Goal: Task Accomplishment & Management: Manage account settings

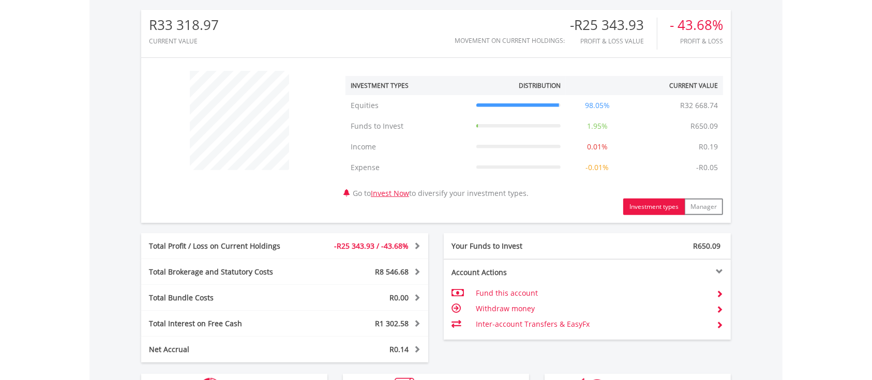
scroll to position [427, 0]
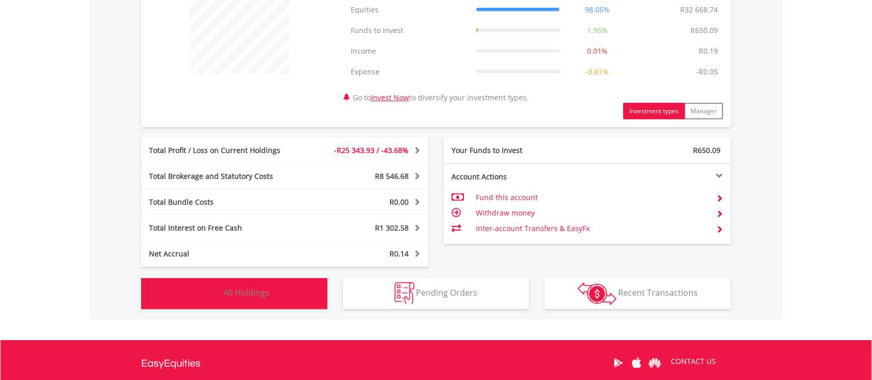
click at [239, 291] on span "All Holdings" at bounding box center [246, 292] width 46 height 11
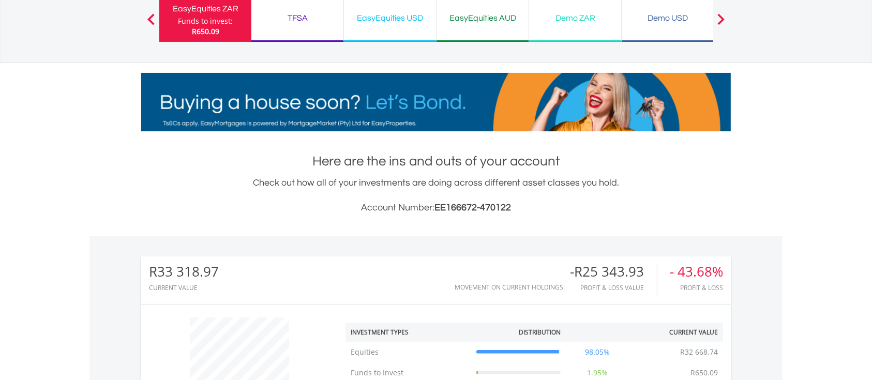
scroll to position [0, 0]
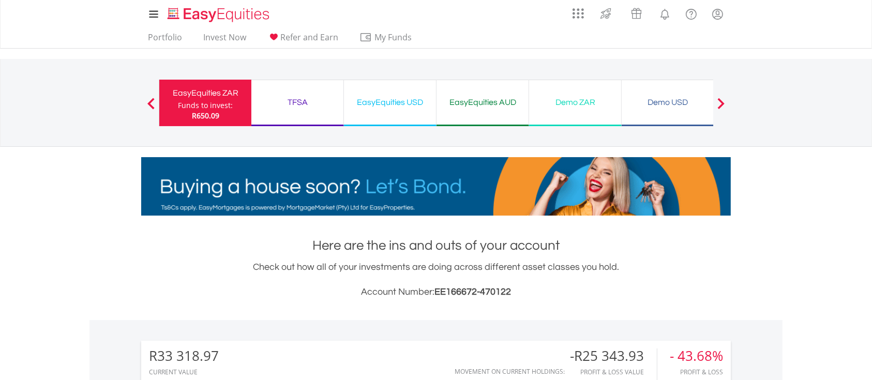
click at [397, 102] on div "EasyEquities USD" at bounding box center [390, 102] width 80 height 14
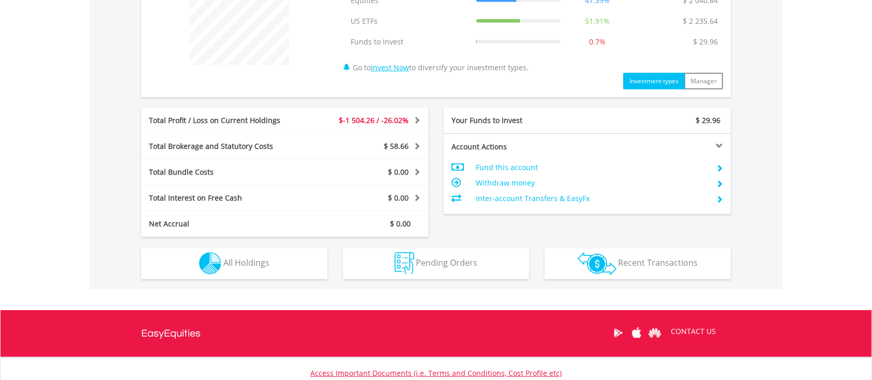
scroll to position [444, 0]
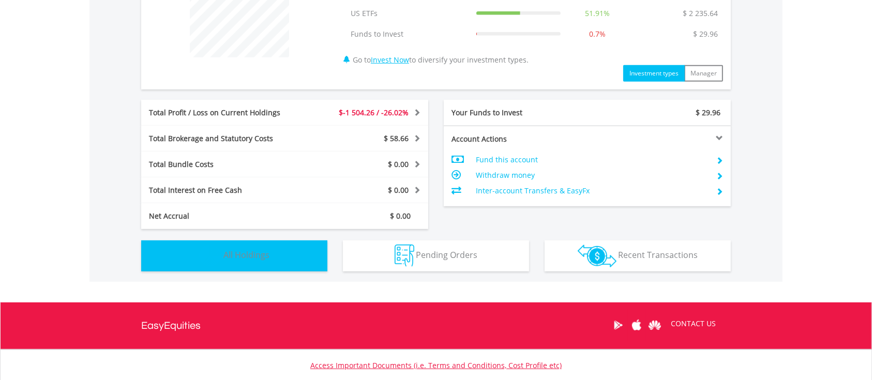
click at [229, 249] on span "All Holdings" at bounding box center [246, 254] width 46 height 11
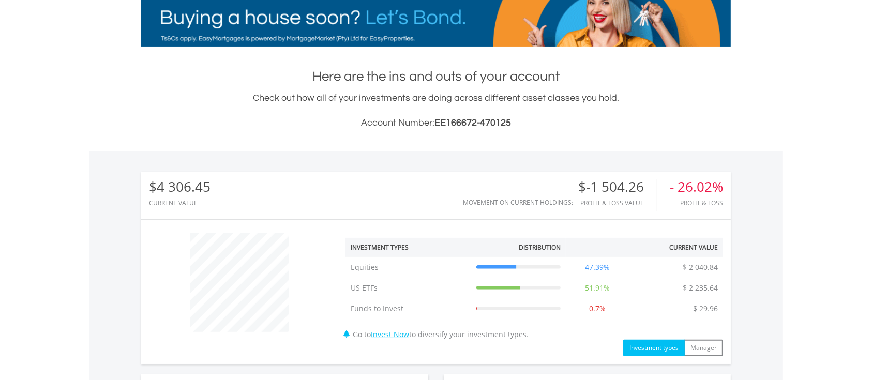
scroll to position [0, 0]
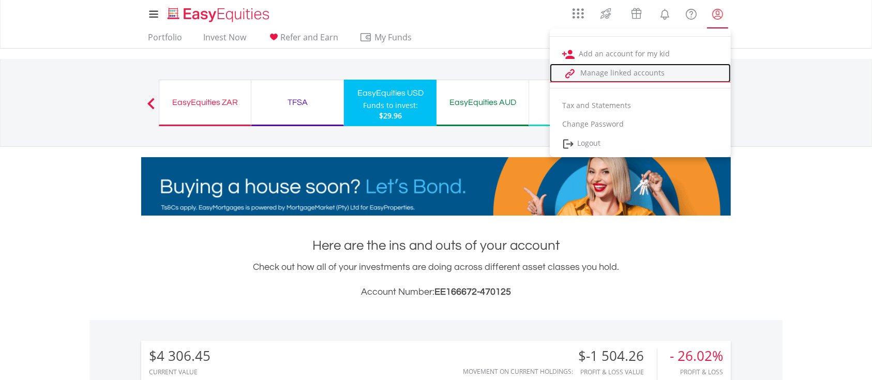
click at [612, 69] on link "Manage linked accounts" at bounding box center [640, 73] width 181 height 19
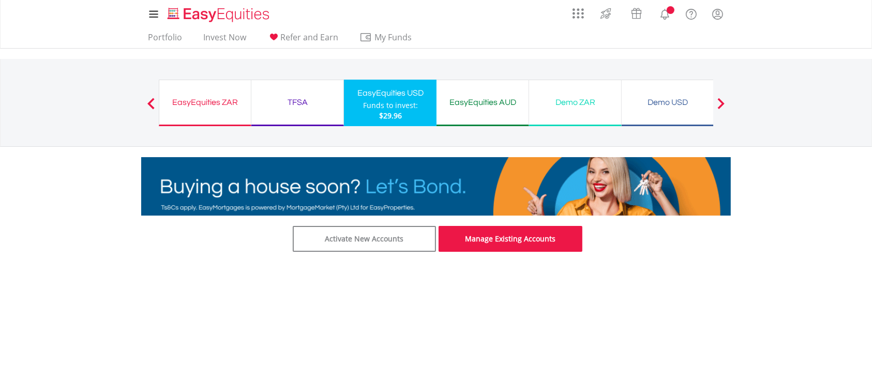
click at [482, 239] on link "Manage Existing Accounts" at bounding box center [511, 239] width 144 height 26
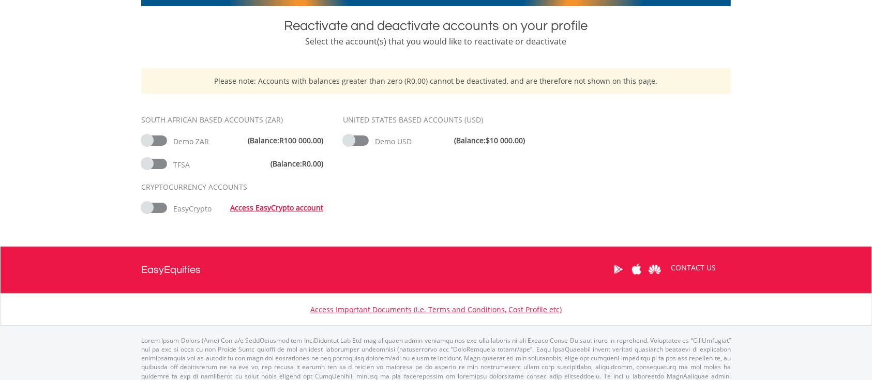
scroll to position [224, 0]
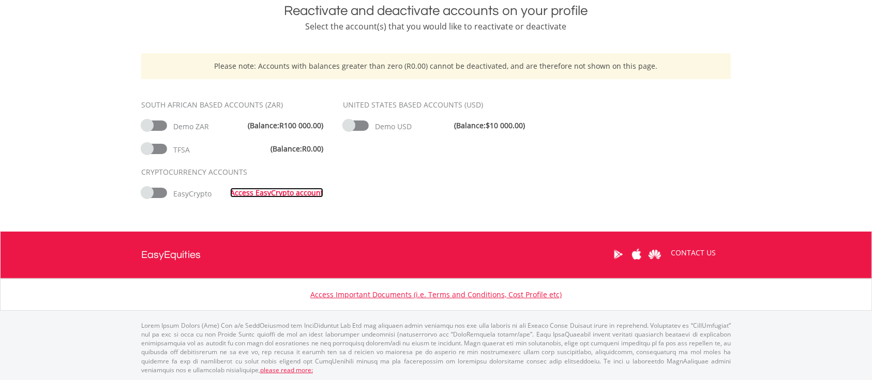
click at [286, 192] on link "Access EasyCrypto account" at bounding box center [276, 193] width 93 height 10
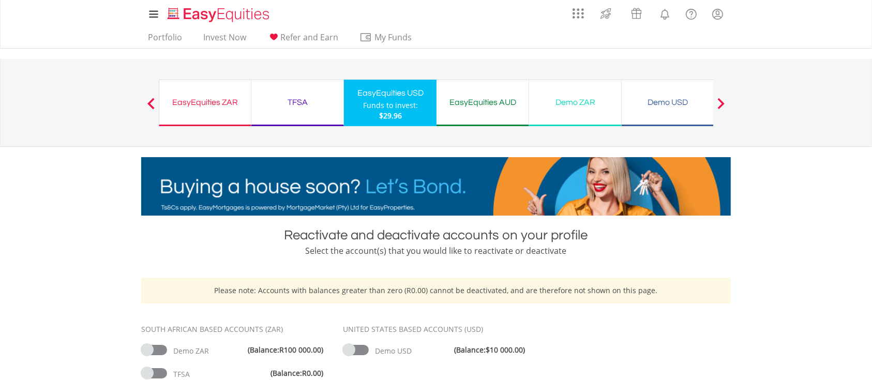
scroll to position [0, 0]
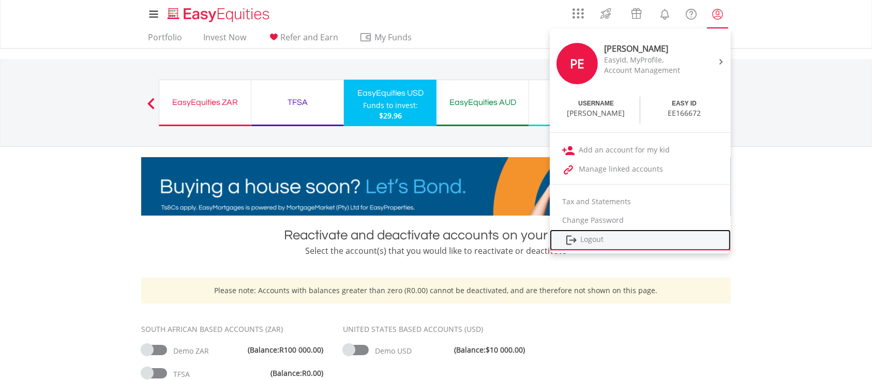
click at [595, 240] on link "Logout" at bounding box center [640, 240] width 181 height 21
